Goal: Task Accomplishment & Management: Manage account settings

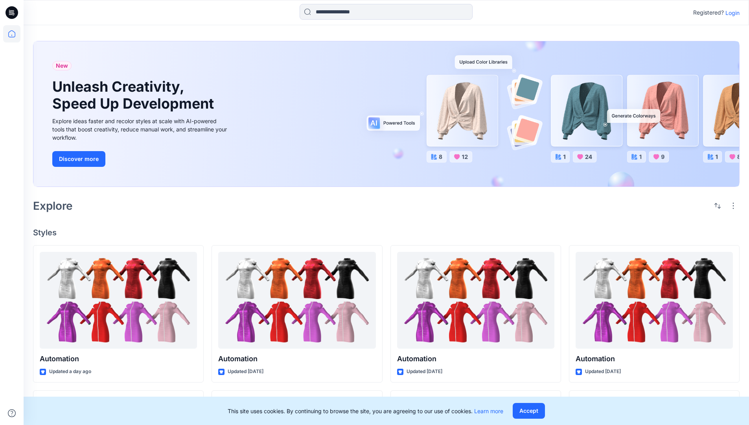
click at [731, 13] on p "Login" at bounding box center [733, 13] width 14 height 8
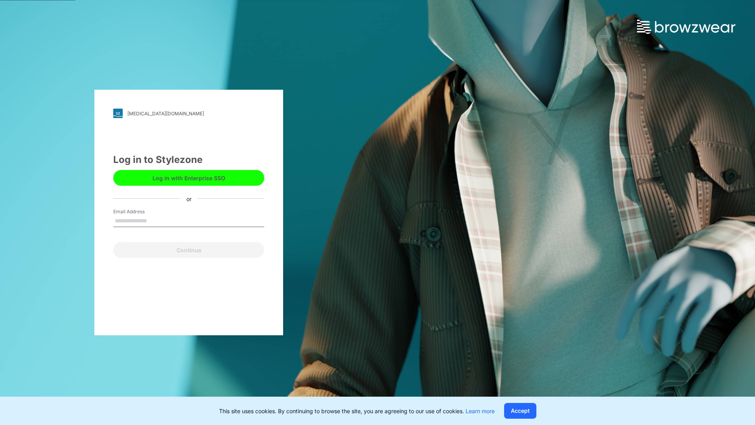
click at [155, 220] on input "Email Address" at bounding box center [188, 221] width 151 height 12
type input "**********"
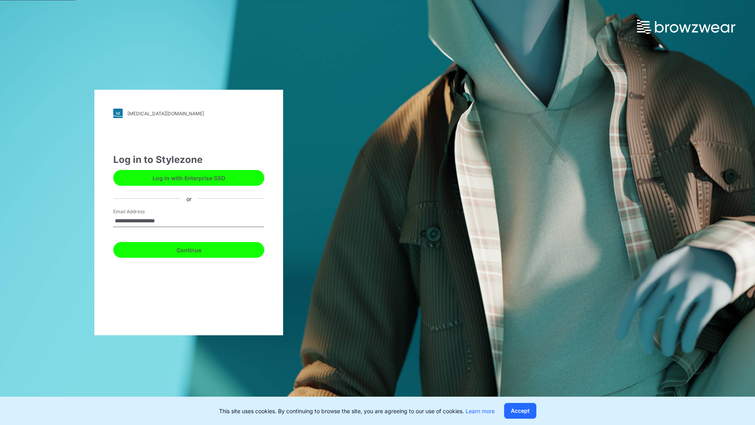
click at [197, 249] on button "Continue" at bounding box center [188, 250] width 151 height 16
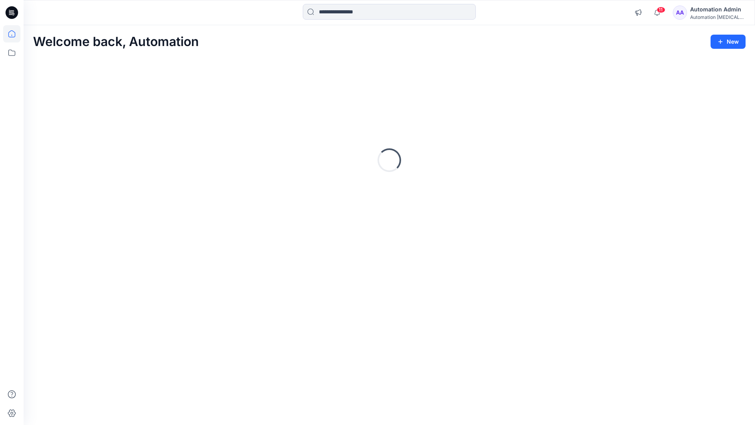
click at [15, 34] on icon at bounding box center [11, 33] width 7 height 7
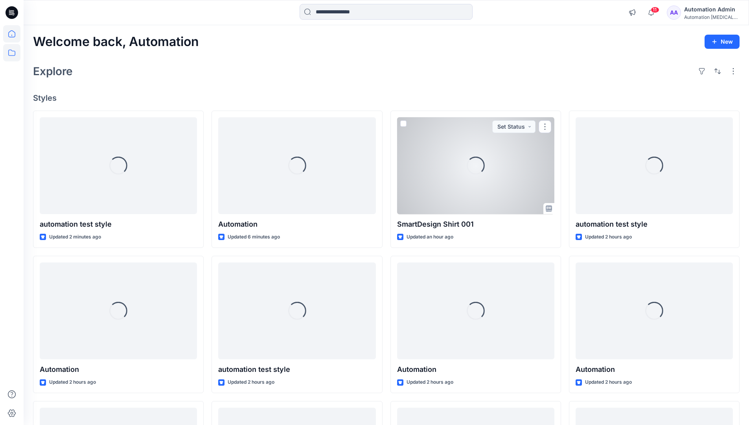
click at [13, 53] on icon at bounding box center [11, 52] width 17 height 17
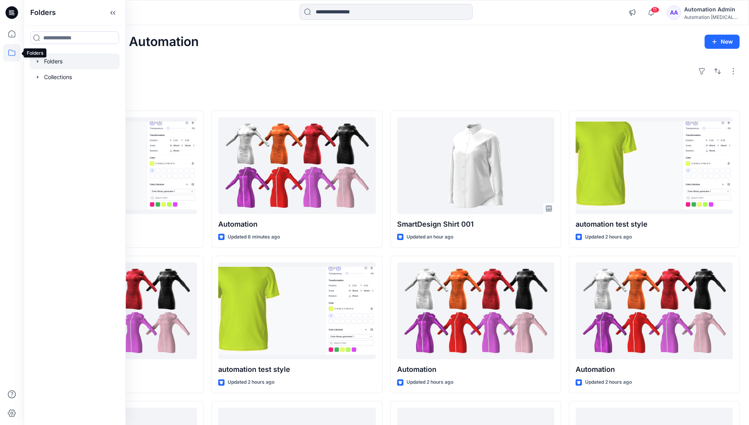
click at [58, 58] on div at bounding box center [75, 61] width 90 height 16
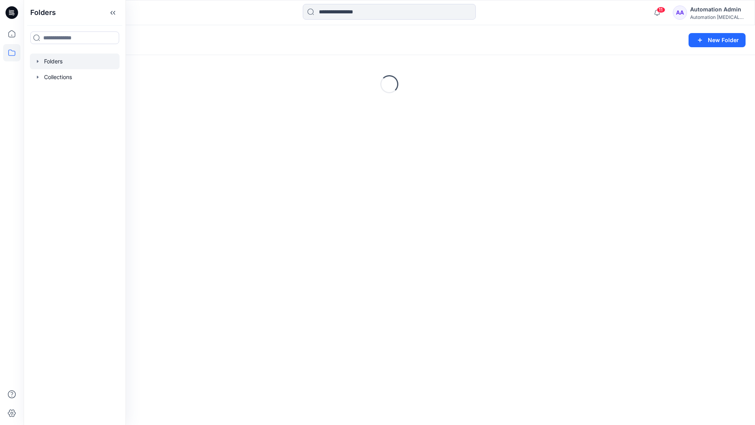
click at [346, 265] on div "Folders New Folder Loading..." at bounding box center [390, 225] width 732 height 400
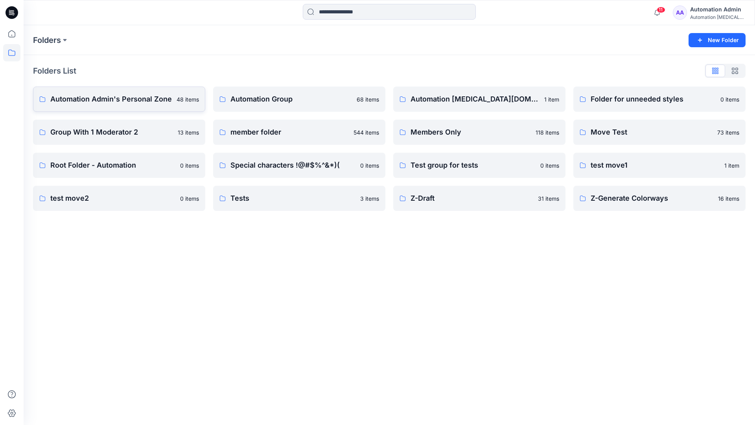
click at [132, 104] on p "Automation Admin's Personal Zone" at bounding box center [111, 99] width 122 height 11
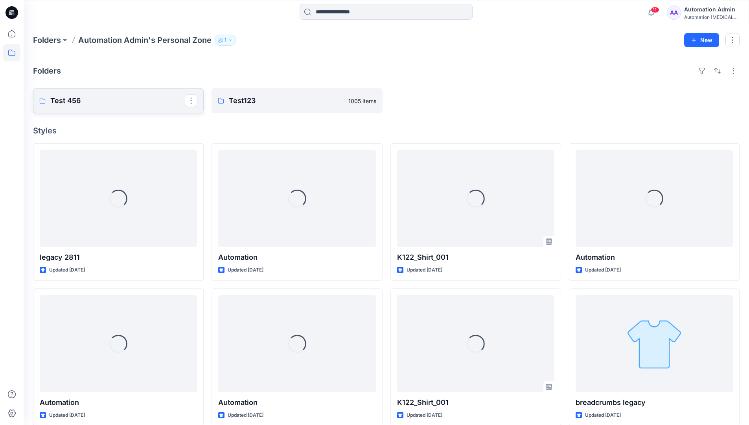
click at [132, 104] on p "Test 456" at bounding box center [117, 100] width 135 height 11
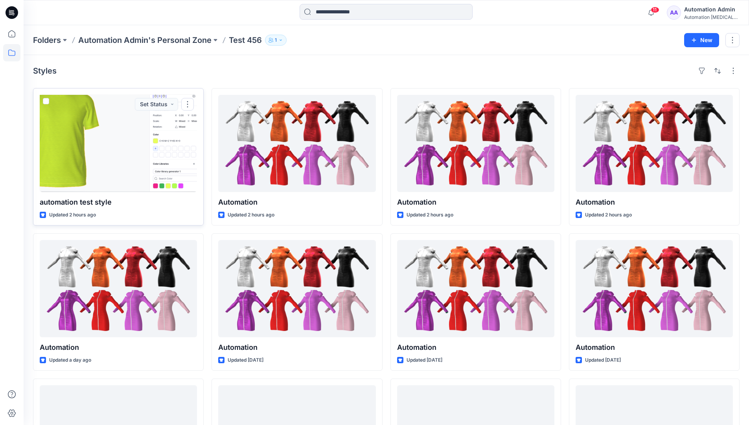
click at [124, 119] on div at bounding box center [118, 143] width 157 height 97
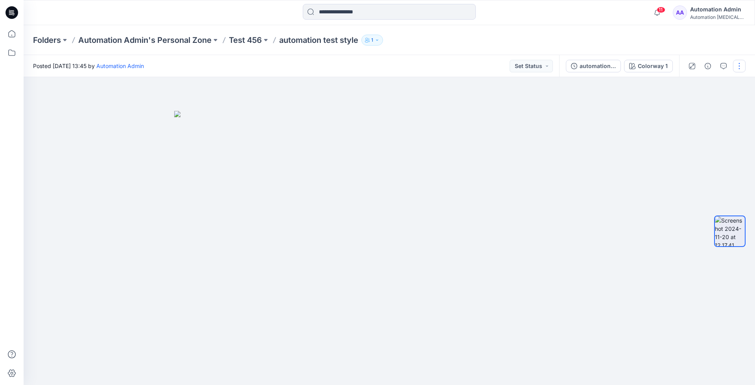
click at [740, 66] on button "button" at bounding box center [739, 66] width 13 height 13
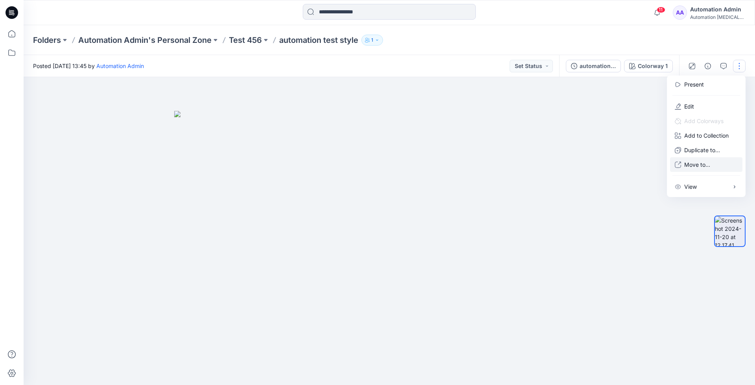
click at [710, 161] on p "Move to..." at bounding box center [697, 164] width 26 height 8
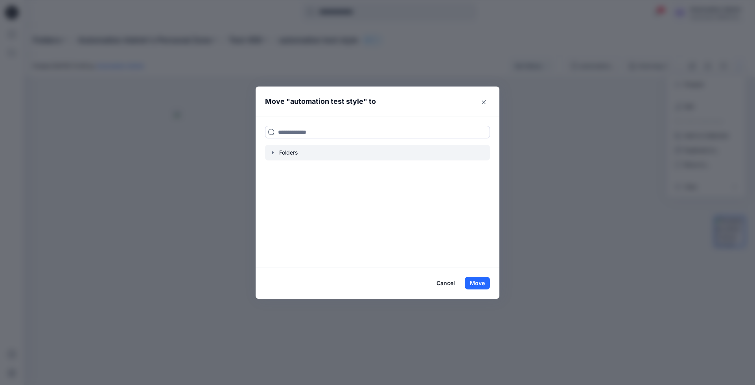
click at [288, 151] on div at bounding box center [377, 153] width 225 height 16
click at [272, 151] on icon "button" at bounding box center [273, 152] width 6 height 6
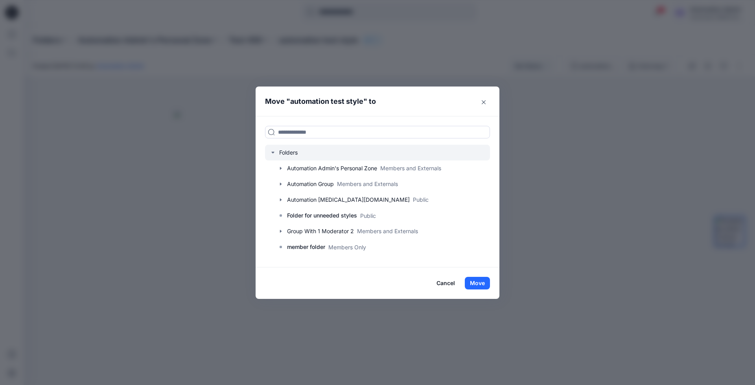
scroll to position [77, 0]
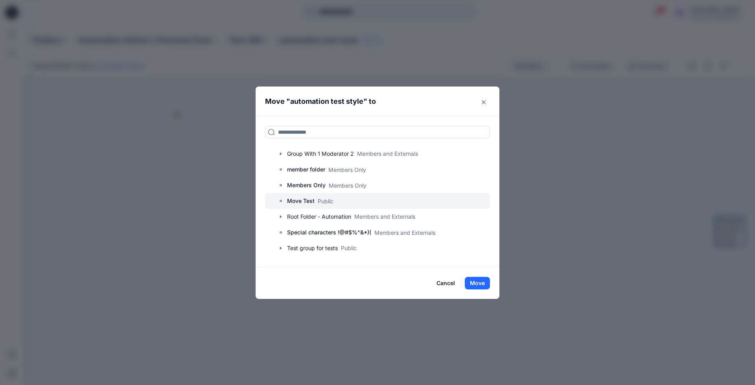
click at [291, 202] on p "Move Test" at bounding box center [301, 200] width 28 height 9
click at [476, 280] on button "Move" at bounding box center [477, 283] width 25 height 13
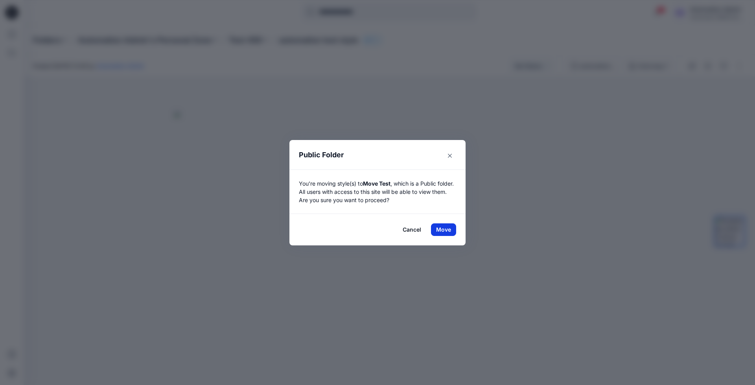
click at [444, 229] on button "Move" at bounding box center [443, 229] width 25 height 13
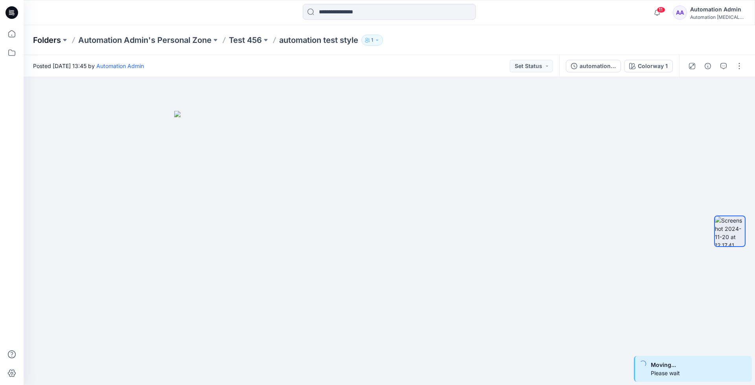
click at [44, 39] on p "Folders" at bounding box center [47, 40] width 28 height 11
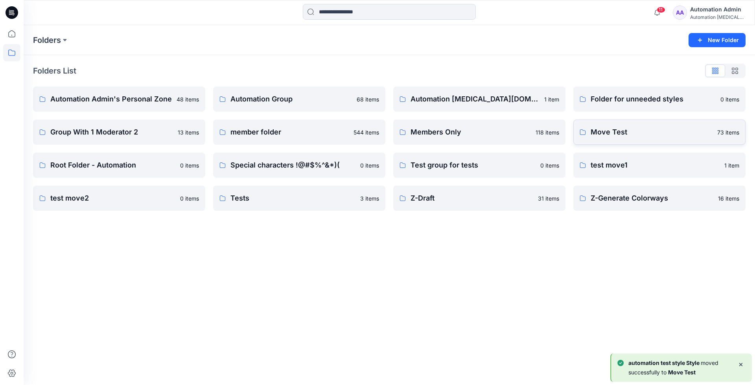
click at [653, 141] on link "Move Test 73 items" at bounding box center [660, 132] width 172 height 25
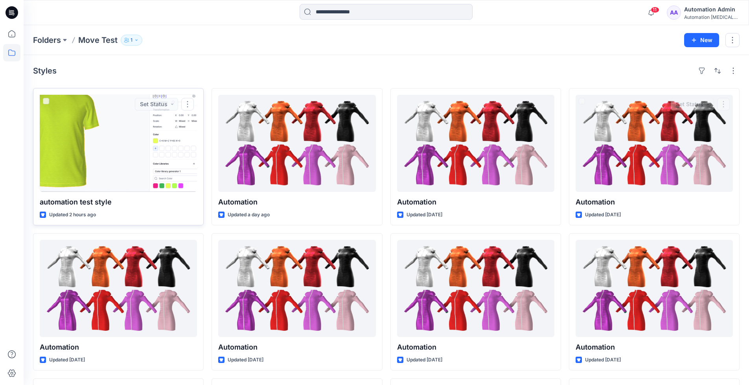
click at [140, 157] on div at bounding box center [118, 143] width 157 height 97
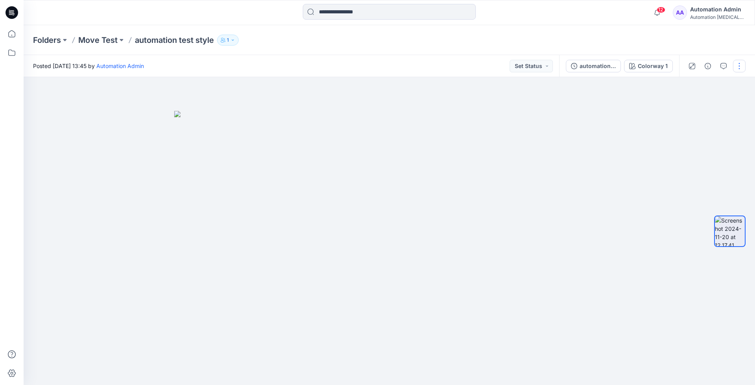
click at [738, 67] on button "button" at bounding box center [739, 66] width 13 height 13
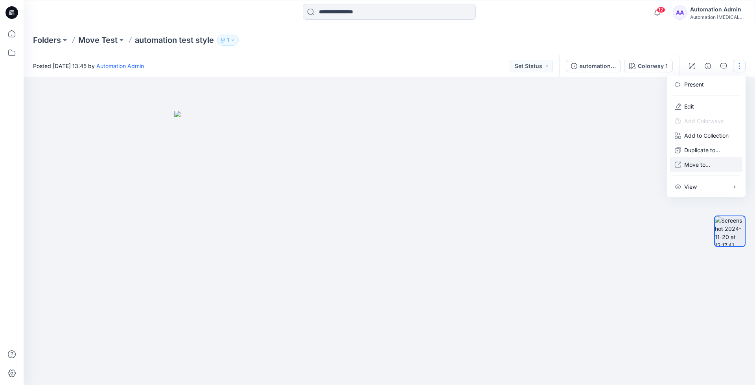
click at [694, 162] on p "Move to..." at bounding box center [697, 164] width 26 height 8
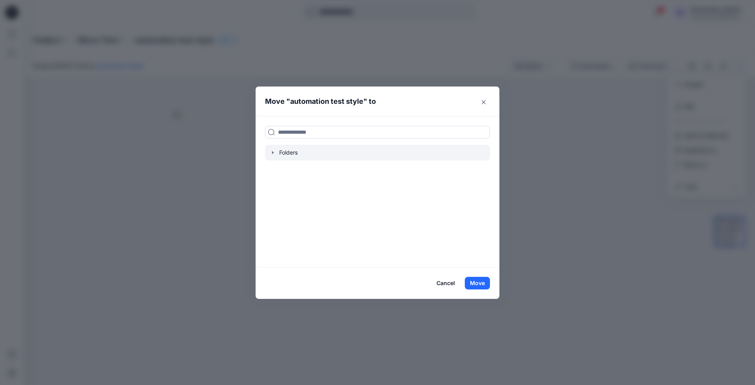
click at [272, 155] on icon "button" at bounding box center [273, 152] width 6 height 6
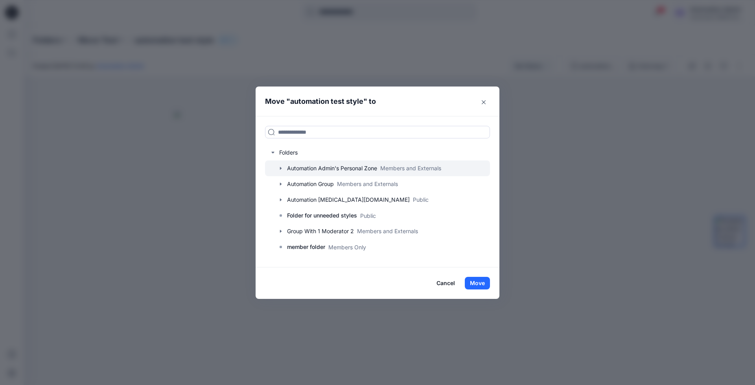
click at [280, 167] on icon "button" at bounding box center [281, 168] width 2 height 3
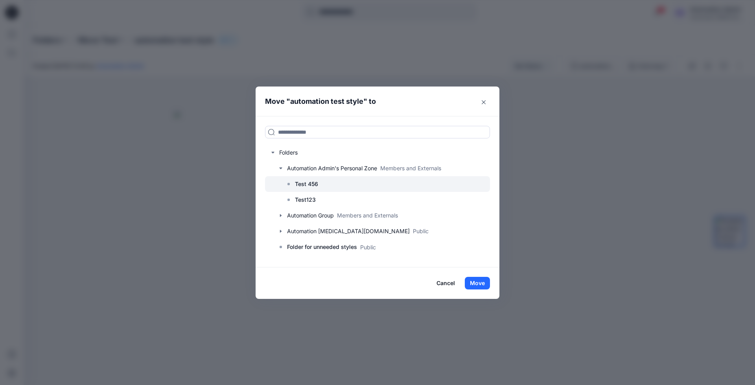
click at [308, 183] on p "Test 456" at bounding box center [306, 183] width 23 height 9
click at [482, 284] on button "Move" at bounding box center [477, 283] width 25 height 13
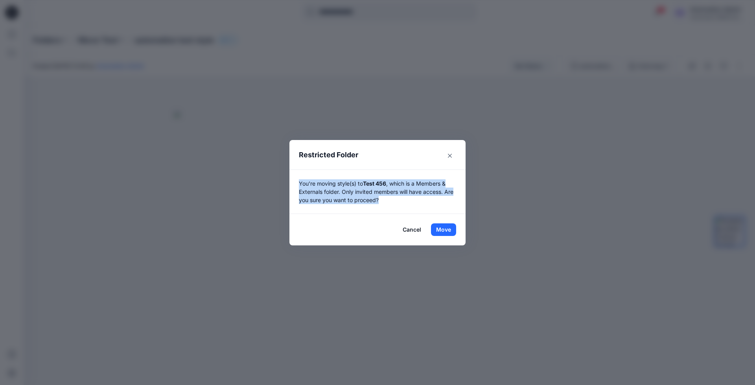
drag, startPoint x: 482, startPoint y: 284, endPoint x: 389, endPoint y: 198, distance: 126.9
click at [389, 198] on p "You're moving style(s) to Test 456 , which is a Members & Externals folder. Onl…" at bounding box center [377, 191] width 157 height 25
click at [444, 228] on button "Move" at bounding box center [443, 229] width 25 height 13
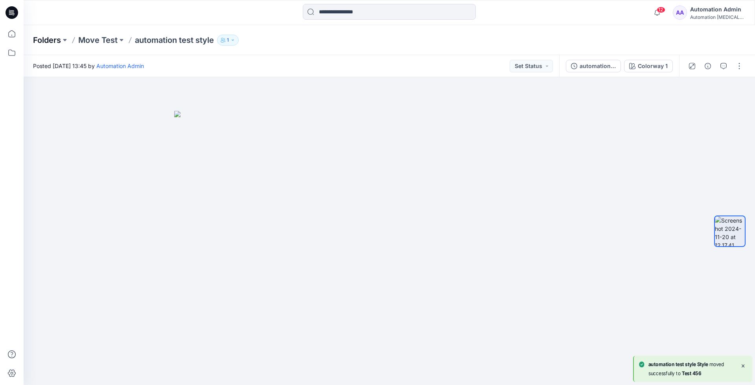
click at [46, 42] on p "Folders" at bounding box center [47, 40] width 28 height 11
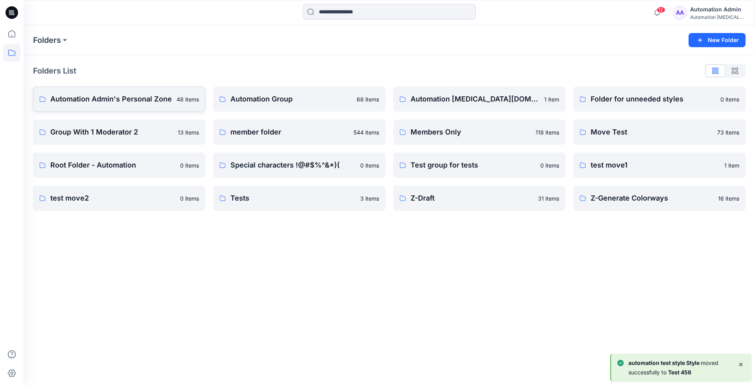
click at [96, 99] on p "Automation Admin's Personal Zone" at bounding box center [111, 99] width 122 height 11
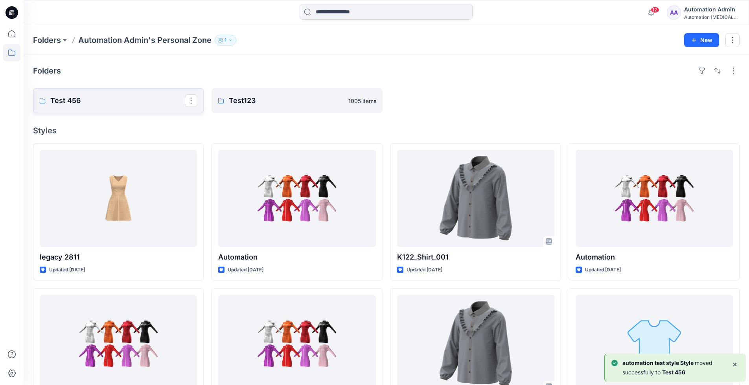
click at [96, 99] on p "Test 456" at bounding box center [117, 100] width 135 height 11
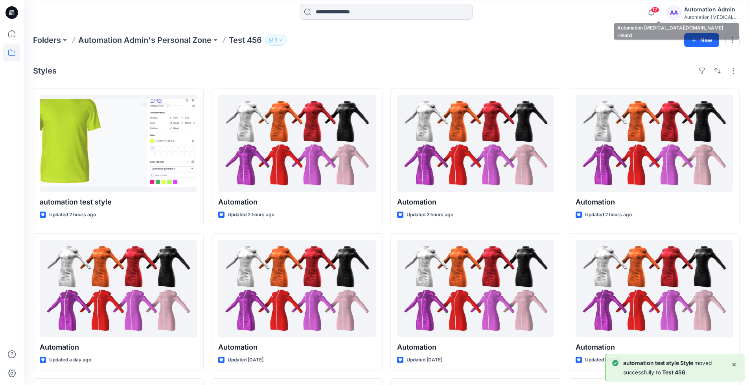
click at [701, 15] on div "Automation testim..." at bounding box center [711, 17] width 55 height 6
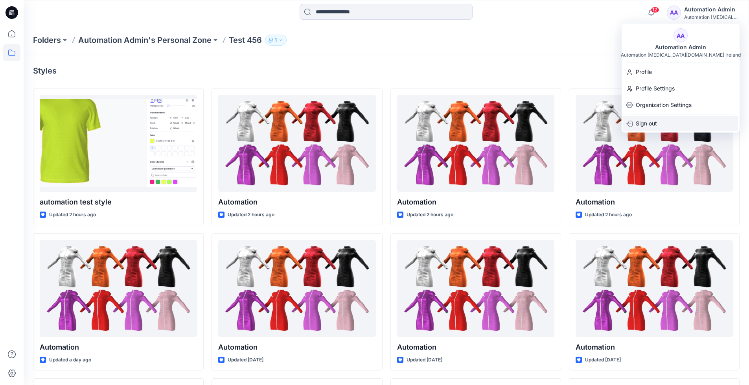
click at [654, 123] on p "Sign out" at bounding box center [646, 123] width 21 height 15
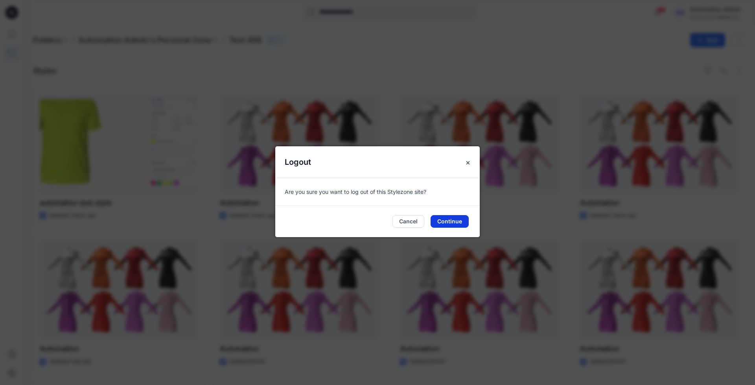
click at [459, 220] on button "Continue" at bounding box center [450, 221] width 38 height 13
